Goal: Go to known website: Access a specific website the user already knows

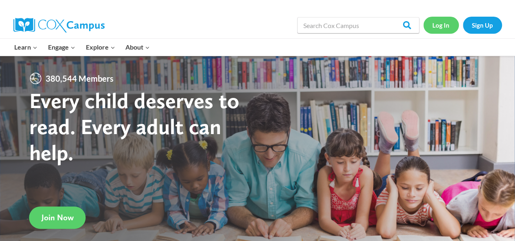
click at [443, 27] on link "Log In" at bounding box center [440, 25] width 35 height 17
click at [440, 29] on link "Log In" at bounding box center [440, 25] width 35 height 17
click at [437, 25] on link "Log In" at bounding box center [440, 25] width 35 height 17
click at [433, 34] on div "Log In Sign Up" at bounding box center [462, 25] width 79 height 26
click at [435, 27] on link "Log In" at bounding box center [440, 25] width 35 height 17
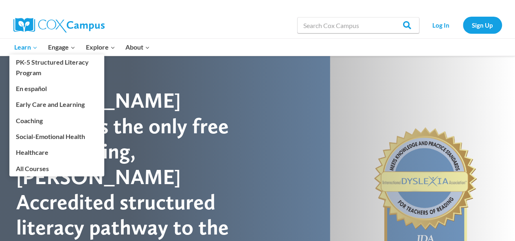
click at [28, 45] on span "Learn Expand" at bounding box center [25, 47] width 23 height 11
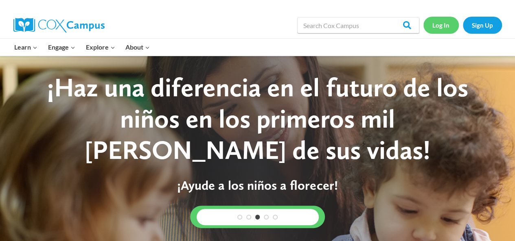
click at [444, 22] on link "Log In" at bounding box center [440, 25] width 35 height 17
